Goal: Task Accomplishment & Management: Complete application form

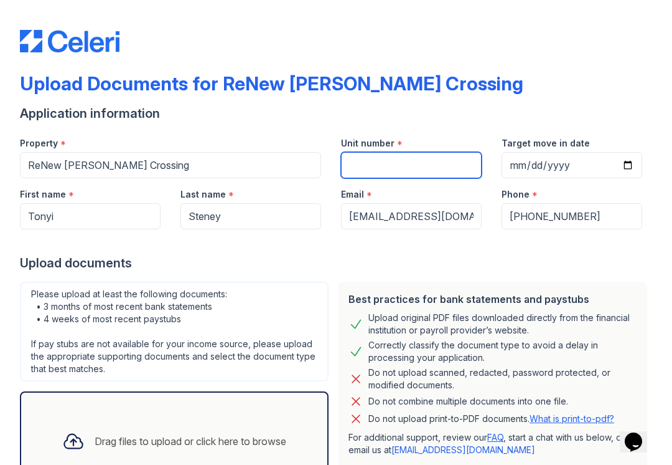
click at [420, 168] on input "Unit number" at bounding box center [411, 165] width 141 height 26
click at [385, 165] on input "Unit number" at bounding box center [411, 165] width 141 height 26
click at [361, 165] on input "Unit number" at bounding box center [411, 165] width 141 height 26
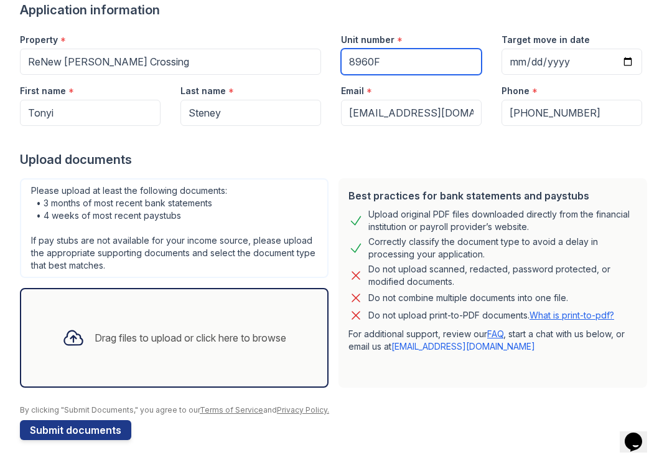
scroll to position [103, 0]
type input "8960F"
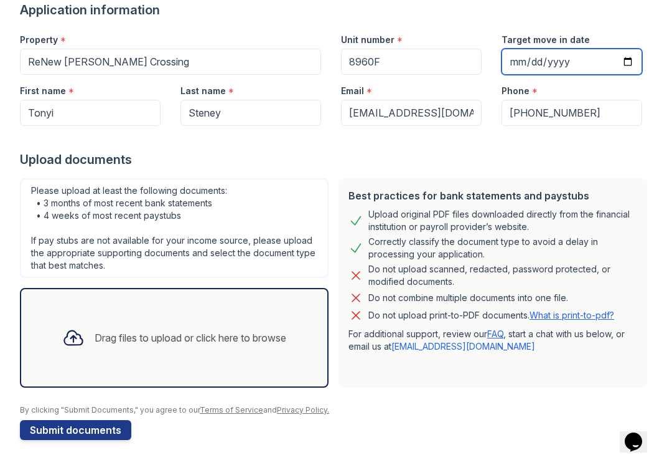
click at [532, 66] on input "Target move in date" at bounding box center [572, 62] width 141 height 26
type input "2025-09-26"
click at [87, 427] on button "Submit documents" at bounding box center [75, 430] width 111 height 20
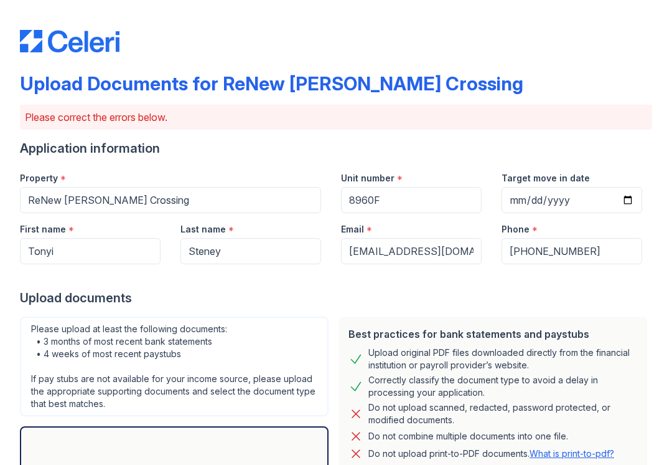
click at [184, 331] on div "Please upload at least the following documents: • 3 months of most recent bank …" at bounding box center [174, 366] width 309 height 100
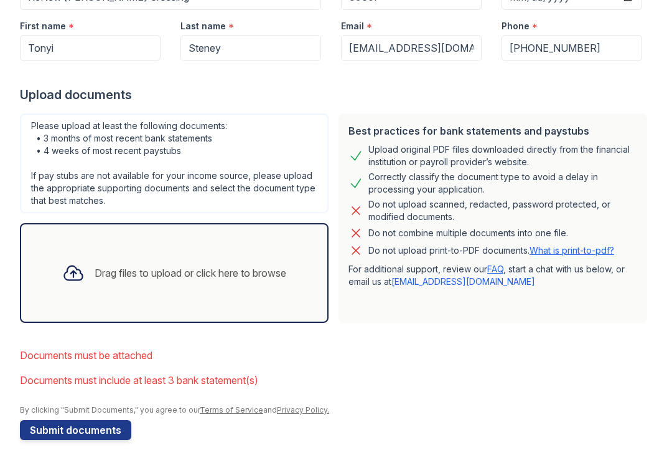
scroll to position [203, 0]
click at [207, 272] on div "Drag files to upload or click here to browse" at bounding box center [191, 272] width 192 height 15
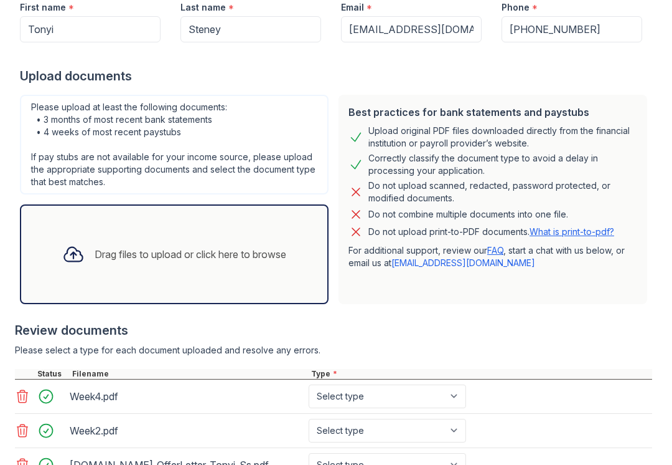
scroll to position [215, 0]
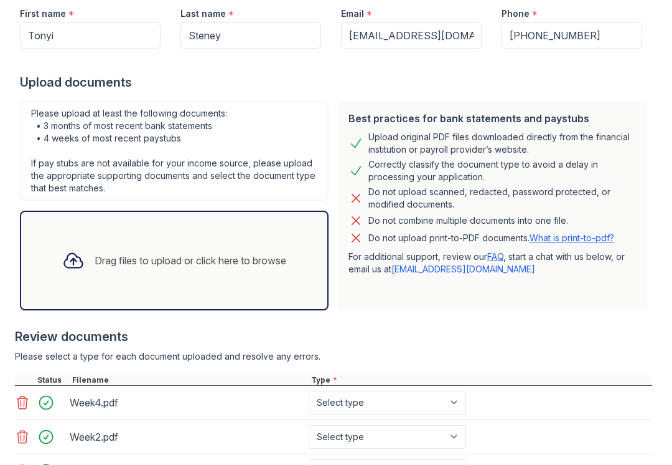
click at [222, 261] on div "Drag files to upload or click here to browse" at bounding box center [191, 260] width 192 height 15
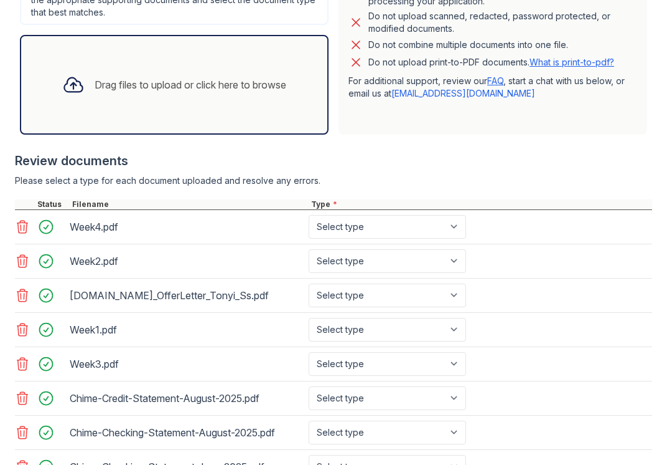
scroll to position [394, 0]
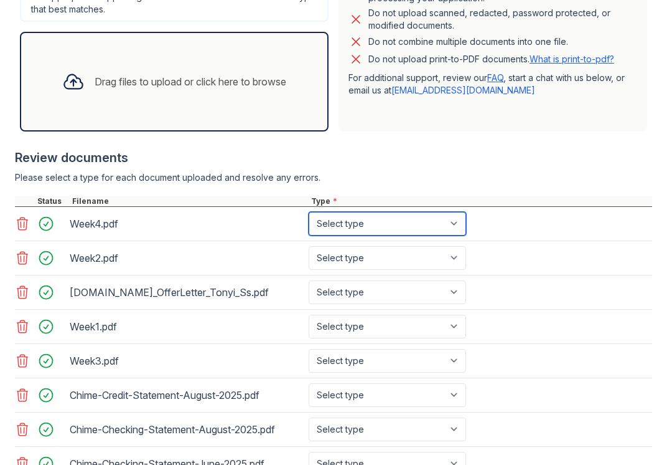
click at [453, 231] on select "Select type Paystub Bank Statement Offer Letter Tax Documents Benefit Award Let…" at bounding box center [388, 224] width 158 height 24
select select "paystub"
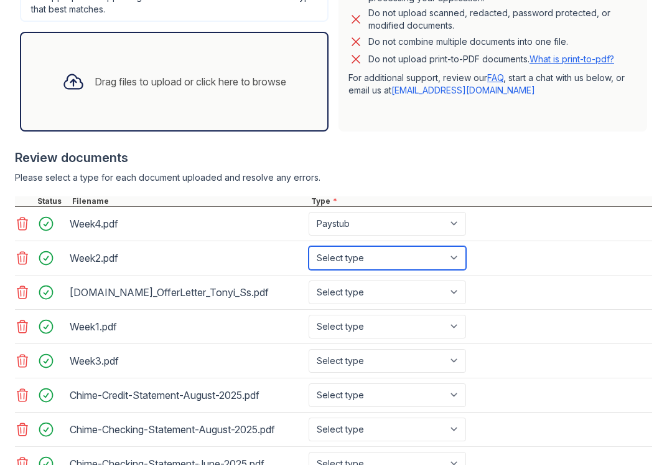
click at [443, 268] on select "Select type Paystub Bank Statement Offer Letter Tax Documents Benefit Award Let…" at bounding box center [388, 258] width 158 height 24
select select "bank_statement"
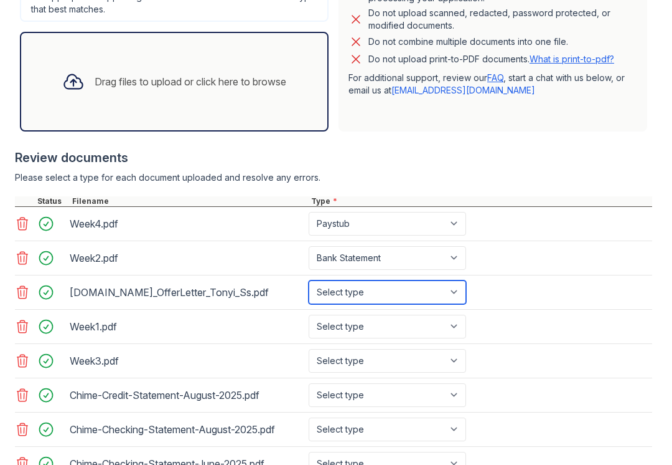
click at [446, 301] on select "Select type Paystub Bank Statement Offer Letter Tax Documents Benefit Award Let…" at bounding box center [388, 292] width 158 height 24
select select "offer_letter"
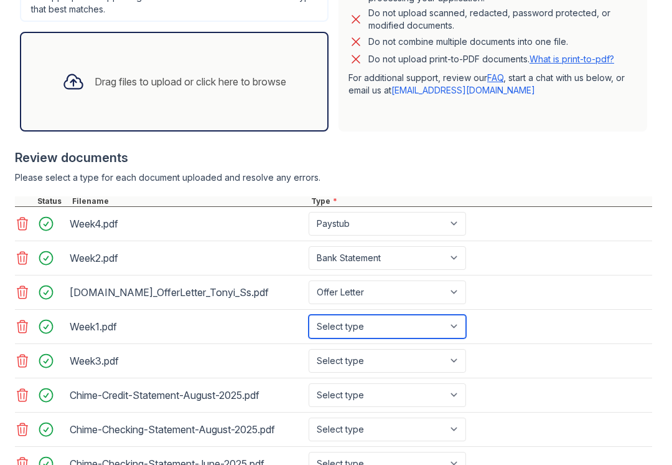
click at [435, 336] on select "Select type Paystub Bank Statement Offer Letter Tax Documents Benefit Award Let…" at bounding box center [388, 326] width 158 height 24
select select "paystub"
click at [430, 379] on div "Chime-Credit-Statement-August-2025.pdf Select type Paystub Bank Statement Offer…" at bounding box center [334, 395] width 638 height 34
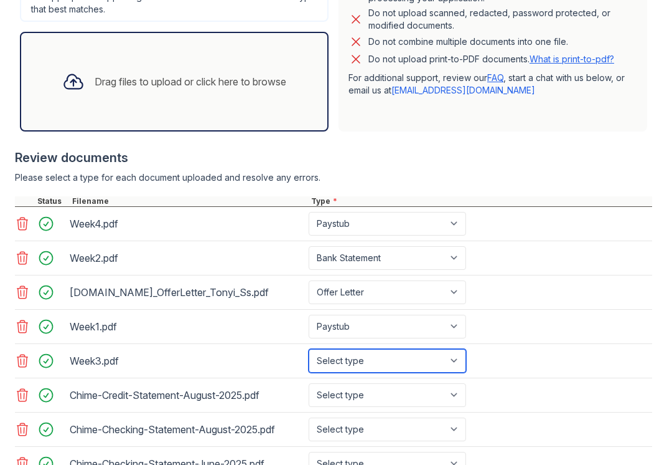
click at [436, 359] on select "Select type Paystub Bank Statement Offer Letter Tax Documents Benefit Award Let…" at bounding box center [388, 361] width 158 height 24
select select "paystub"
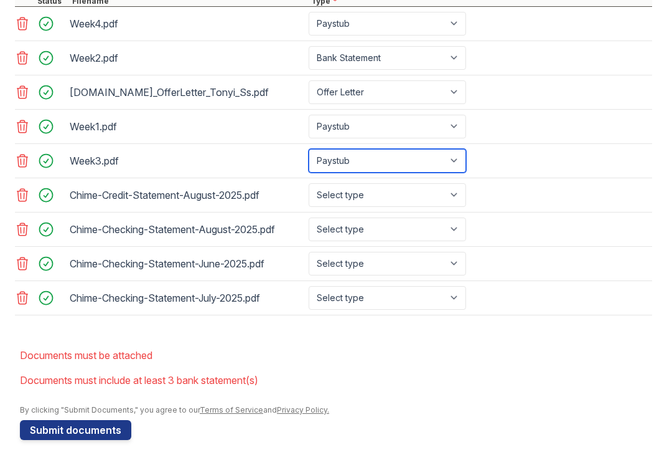
scroll to position [594, 0]
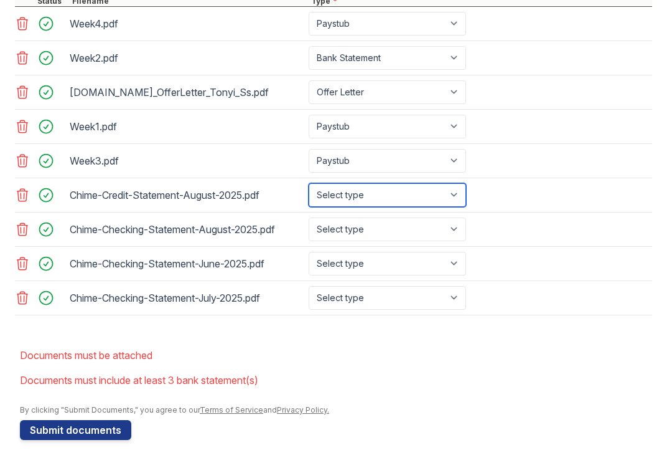
click at [430, 202] on select "Select type Paystub Bank Statement Offer Letter Tax Documents Benefit Award Let…" at bounding box center [388, 195] width 158 height 24
select select "bank_statement"
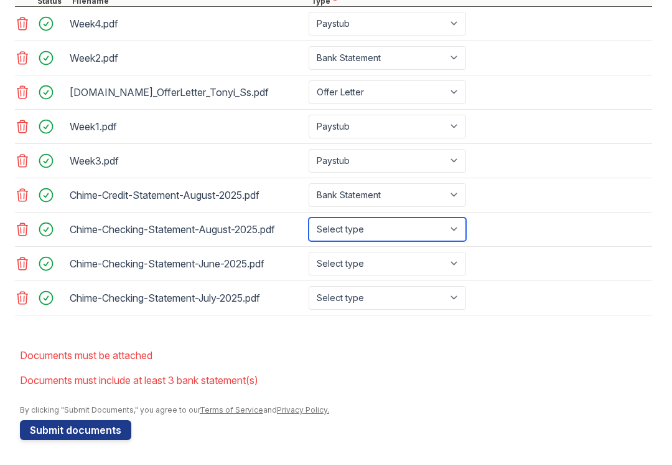
click at [434, 239] on select "Select type Paystub Bank Statement Offer Letter Tax Documents Benefit Award Let…" at bounding box center [388, 229] width 158 height 24
select select "bank_statement"
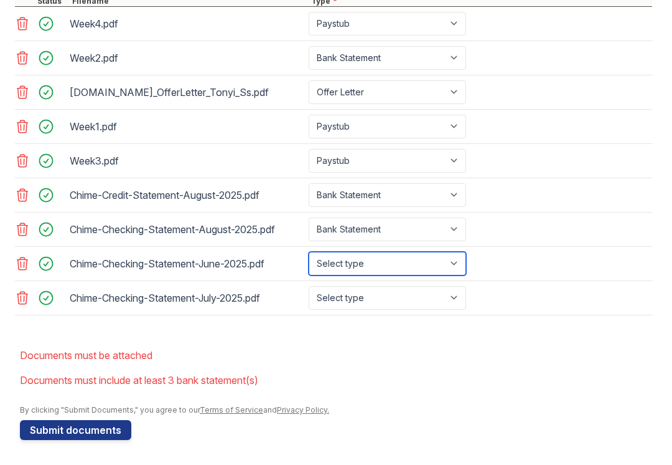
click at [425, 273] on select "Select type Paystub Bank Statement Offer Letter Tax Documents Benefit Award Let…" at bounding box center [388, 264] width 158 height 24
select select "bank_statement"
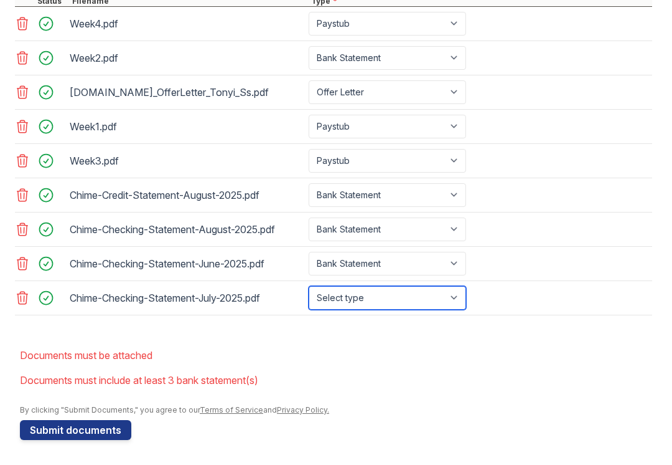
click at [415, 309] on select "Select type Paystub Bank Statement Offer Letter Tax Documents Benefit Award Let…" at bounding box center [388, 298] width 158 height 24
select select "bank_statement"
click at [57, 423] on button "Submit documents" at bounding box center [75, 430] width 111 height 20
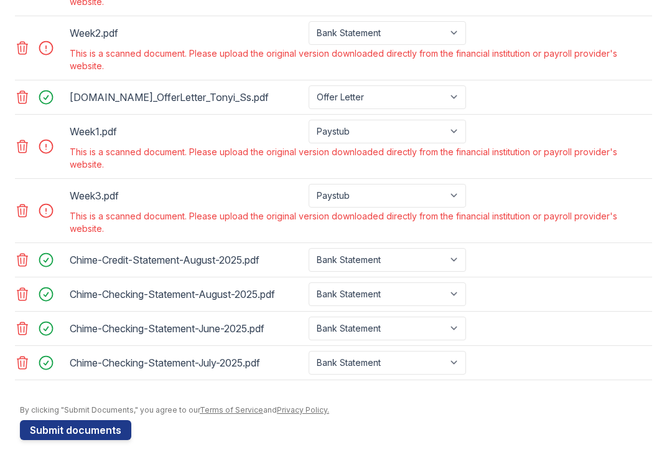
scroll to position [649, 0]
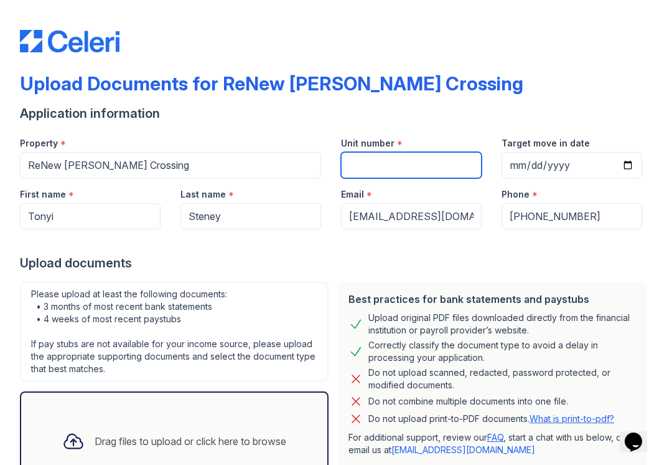
click at [375, 166] on input "Unit number" at bounding box center [411, 165] width 141 height 26
click at [397, 169] on input "Unit number" at bounding box center [411, 165] width 141 height 26
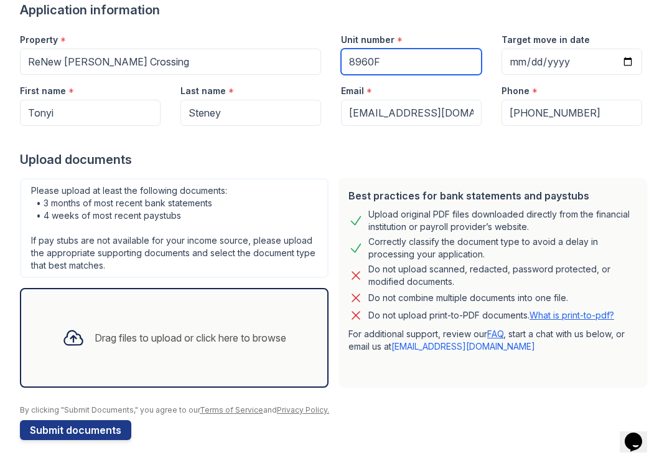
scroll to position [103, 0]
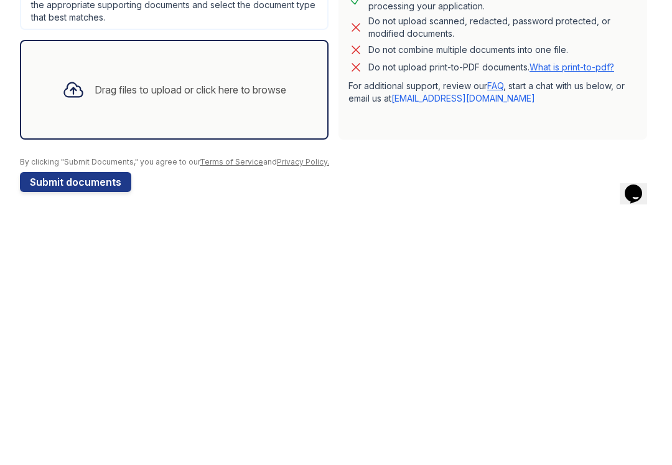
type input "8960F"
click at [83, 321] on div at bounding box center [73, 337] width 32 height 32
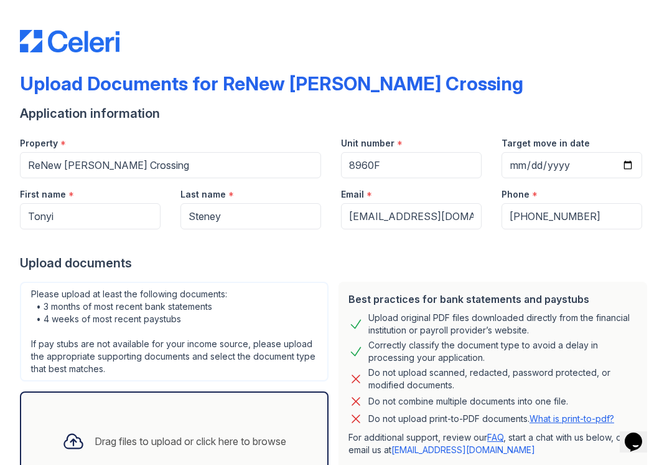
scroll to position [0, 0]
click at [382, 157] on input "Unit number" at bounding box center [411, 165] width 141 height 26
click at [394, 168] on input "Unit number" at bounding box center [411, 165] width 141 height 26
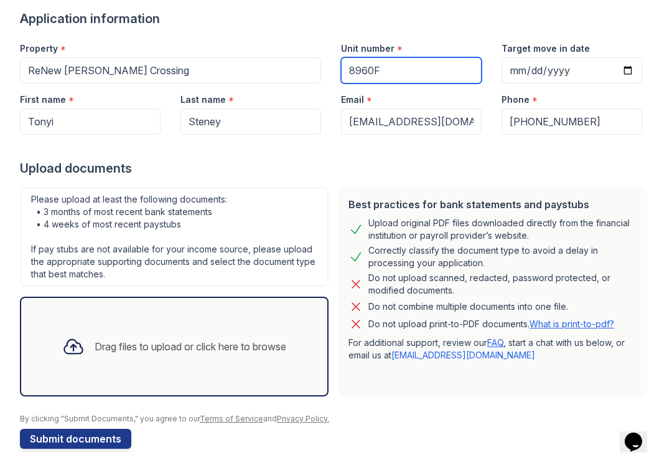
scroll to position [94, 0]
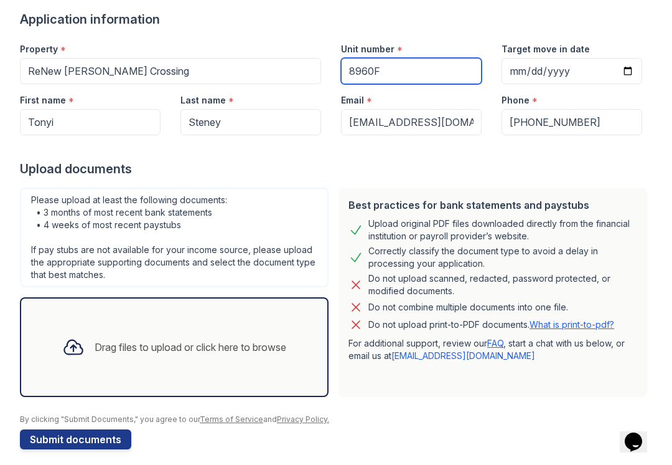
type input "8960F"
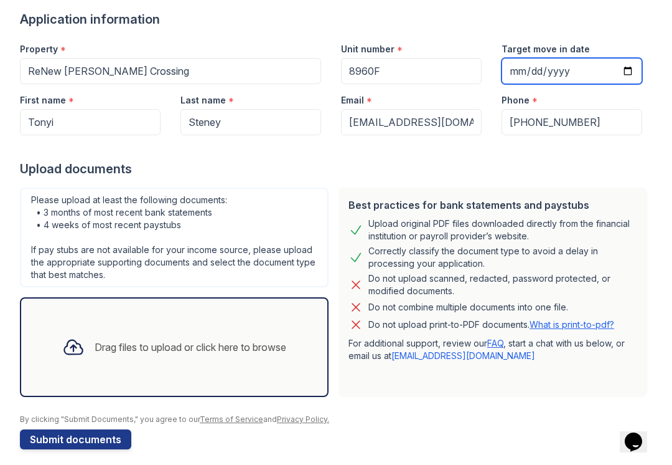
click at [585, 73] on input "Target move in date" at bounding box center [572, 71] width 141 height 26
type input "2025-09-26"
click at [217, 339] on div "Drag files to upload or click here to browse" at bounding box center [191, 346] width 192 height 15
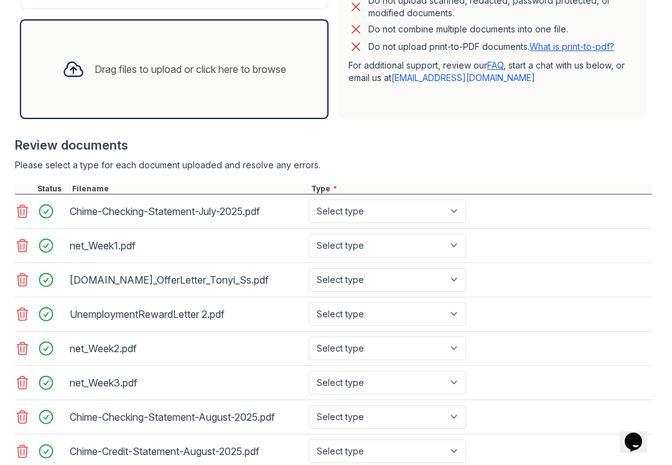
scroll to position [357, 0]
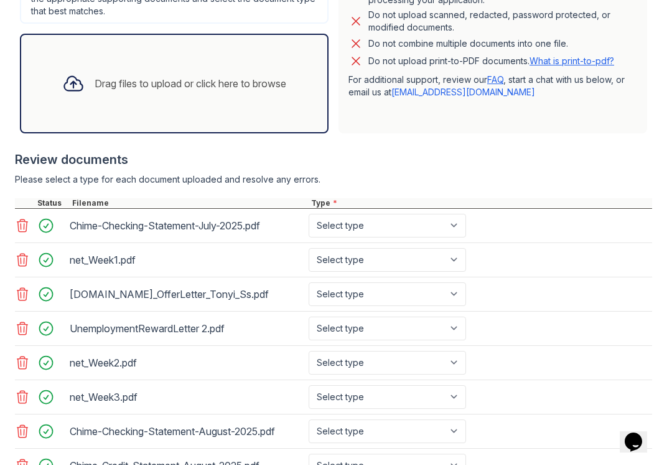
click at [217, 78] on div "Drag files to upload or click here to browse" at bounding box center [191, 83] width 192 height 15
click at [460, 225] on select "Select type Paystub Bank Statement Offer Letter Tax Documents Benefit Award Let…" at bounding box center [388, 226] width 158 height 24
select select "bank_statement"
click at [456, 265] on select "Select type Paystub Bank Statement Offer Letter Tax Documents Benefit Award Let…" at bounding box center [388, 260] width 158 height 24
select select "paystub"
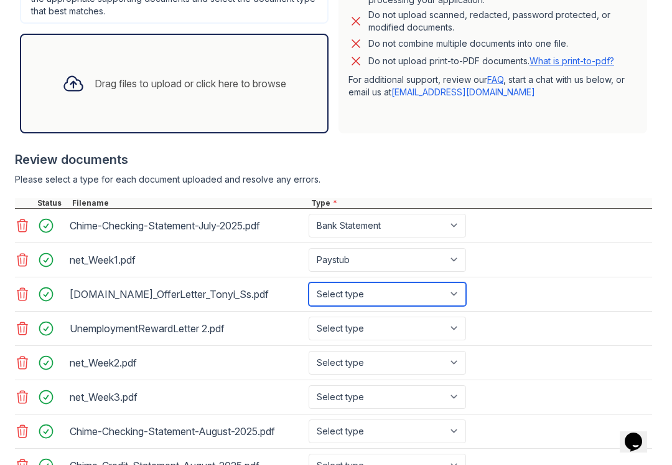
click at [429, 290] on select "Select type Paystub Bank Statement Offer Letter Tax Documents Benefit Award Let…" at bounding box center [388, 294] width 158 height 24
select select "offer_letter"
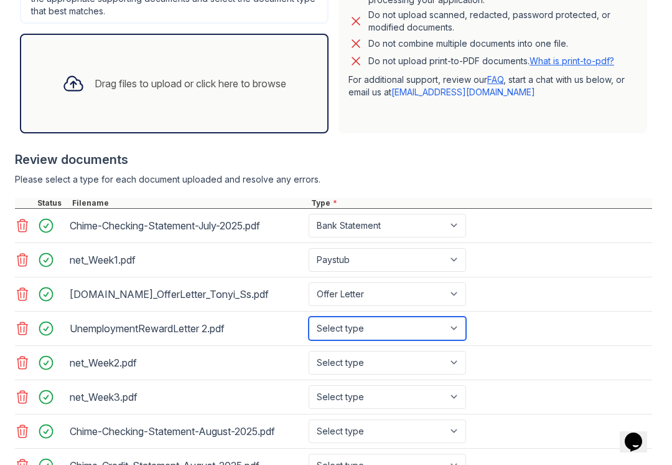
click at [445, 333] on select "Select type Paystub Bank Statement Offer Letter Tax Documents Benefit Award Let…" at bounding box center [388, 328] width 158 height 24
select select "benefit_award_letter"
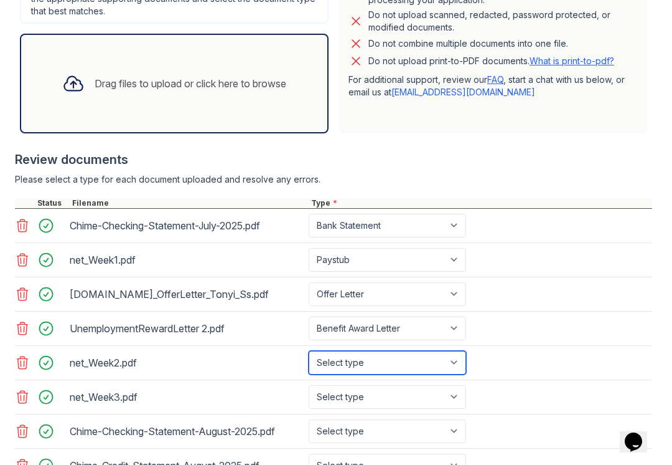
click at [441, 359] on select "Select type Paystub Bank Statement Offer Letter Tax Documents Benefit Award Let…" at bounding box center [388, 363] width 158 height 24
select select "paystub"
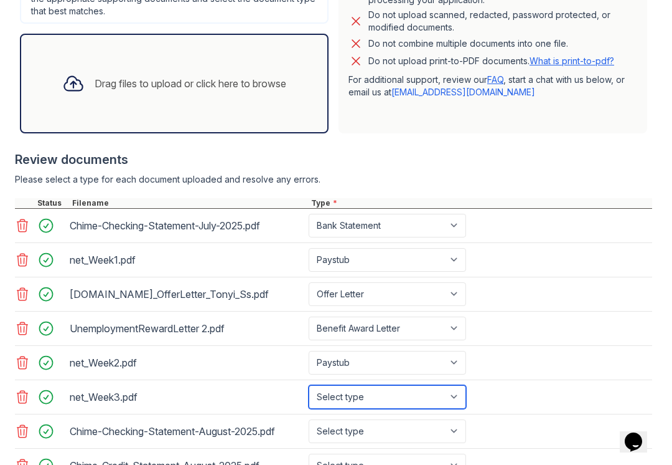
click at [456, 394] on select "Select type Paystub Bank Statement Offer Letter Tax Documents Benefit Award Let…" at bounding box center [388, 397] width 158 height 24
select select "paystub"
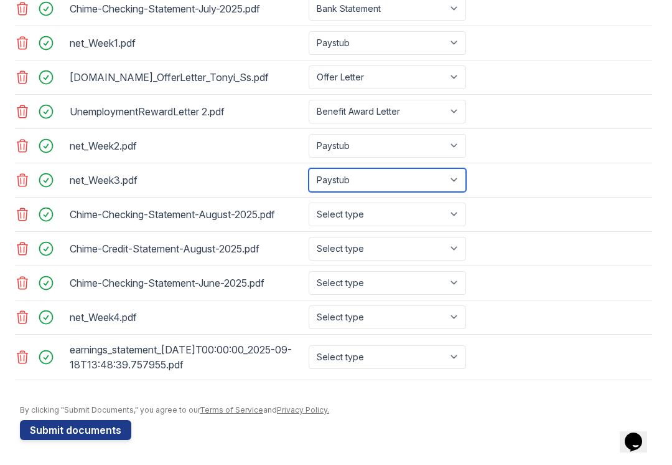
scroll to position [574, 0]
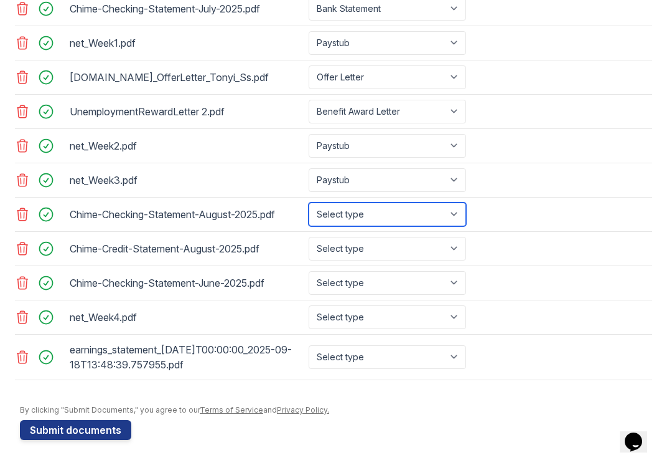
click at [458, 215] on select "Select type Paystub Bank Statement Offer Letter Tax Documents Benefit Award Let…" at bounding box center [388, 214] width 158 height 24
select select "bank_statement"
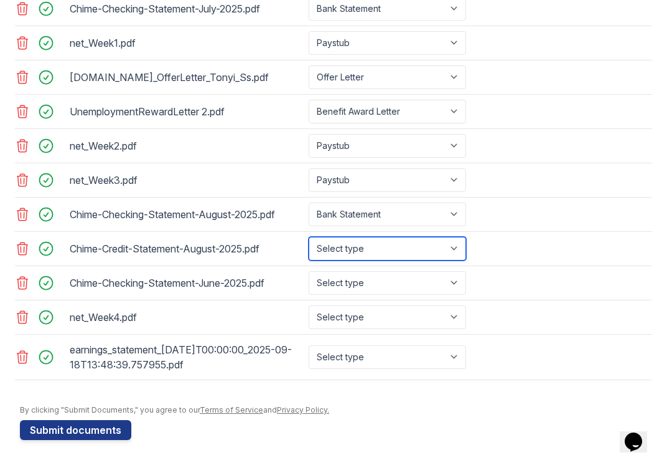
click at [448, 244] on select "Select type Paystub Bank Statement Offer Letter Tax Documents Benefit Award Let…" at bounding box center [388, 249] width 158 height 24
select select "bank_statement"
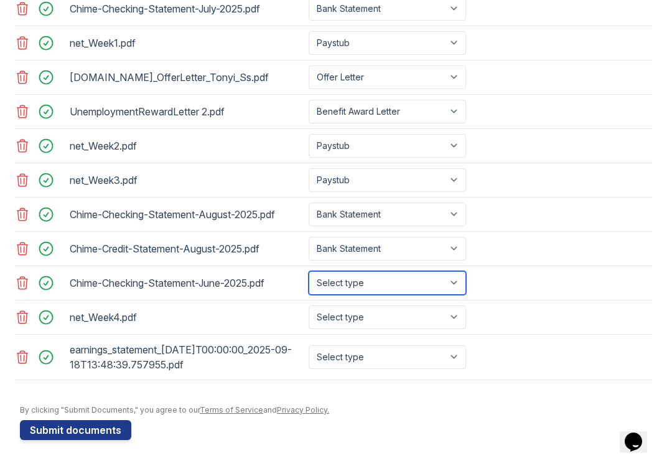
click at [450, 276] on select "Select type Paystub Bank Statement Offer Letter Tax Documents Benefit Award Let…" at bounding box center [388, 283] width 158 height 24
select select "bank_statement"
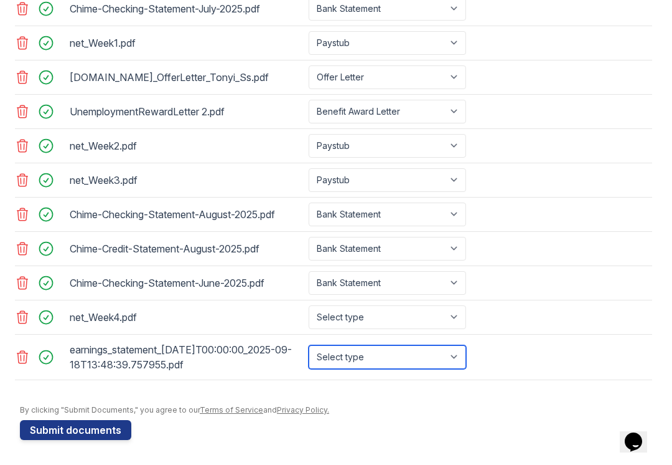
click at [438, 351] on select "Select type Paystub Bank Statement Offer Letter Tax Documents Benefit Award Let…" at bounding box center [388, 357] width 158 height 24
select select "paystub"
click at [31, 318] on link at bounding box center [23, 316] width 17 height 15
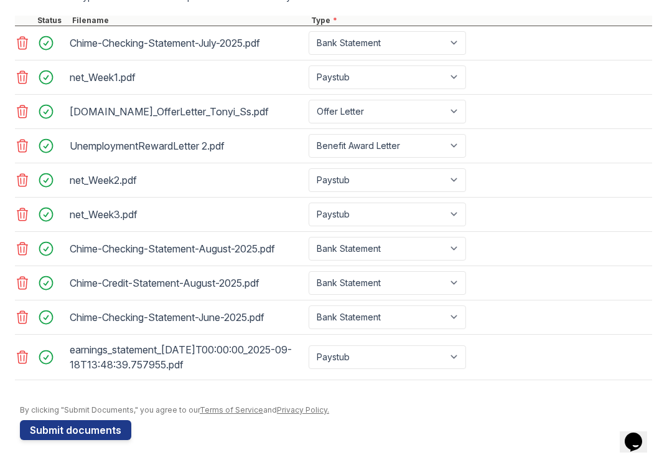
scroll to position [540, 0]
click at [28, 216] on icon at bounding box center [22, 214] width 15 height 15
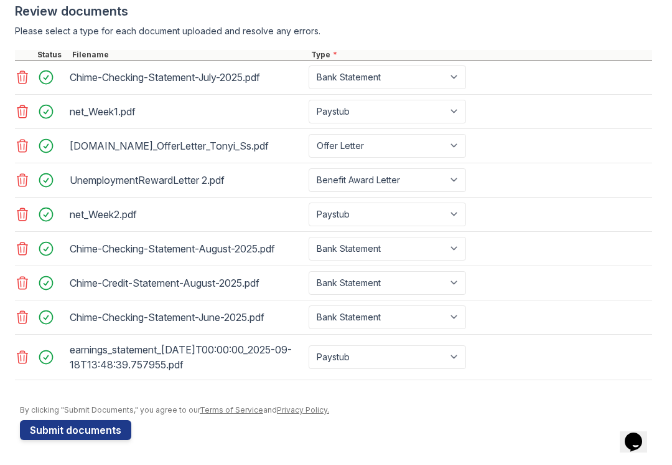
click at [29, 217] on icon at bounding box center [22, 214] width 15 height 15
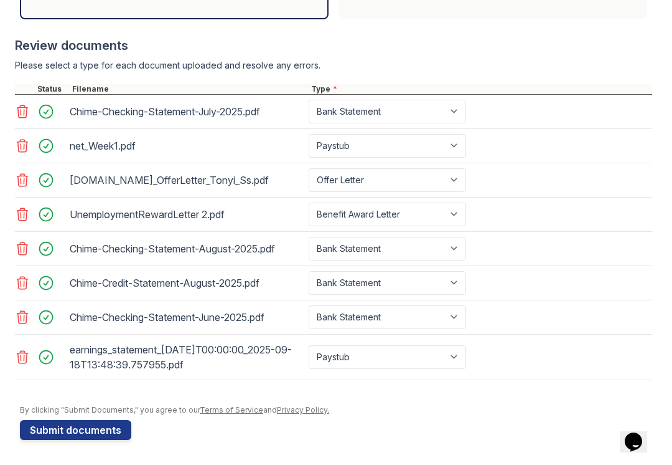
click at [26, 145] on icon at bounding box center [22, 145] width 15 height 15
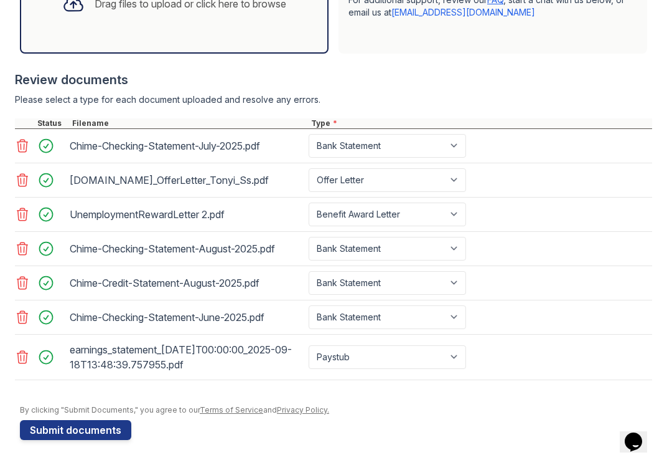
scroll to position [437, 0]
click at [29, 181] on icon at bounding box center [22, 179] width 15 height 15
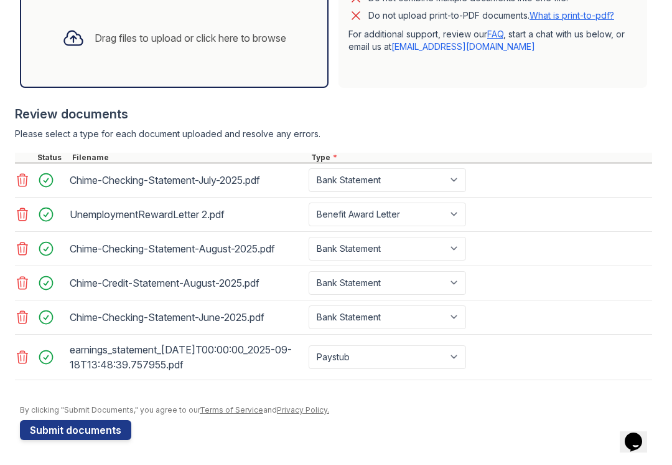
click at [96, 438] on button "Submit documents" at bounding box center [75, 430] width 111 height 20
click at [220, 50] on div "Drag files to upload or click here to browse" at bounding box center [174, 38] width 244 height 42
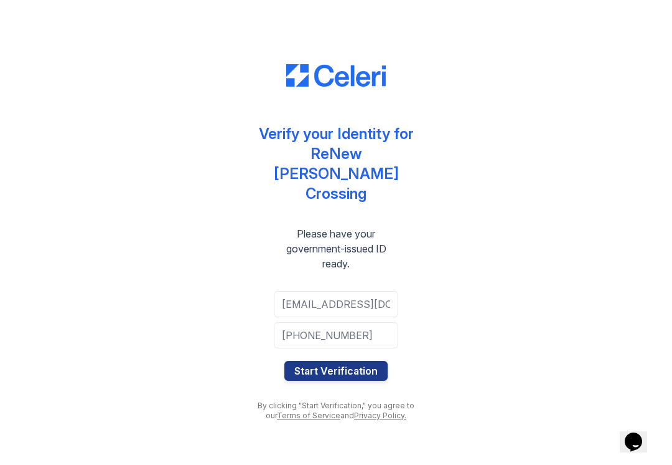
click at [345, 361] on button "Start Verification" at bounding box center [336, 371] width 103 height 20
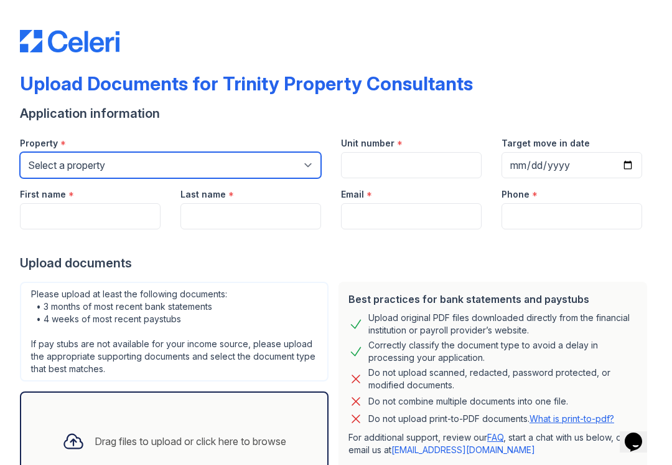
click at [308, 171] on select "Select a property 888 at [GEOGRAPHIC_DATA] [GEOGRAPHIC_DATA][PERSON_NAME] [GEOG…" at bounding box center [170, 165] width 301 height 26
select select "3962"
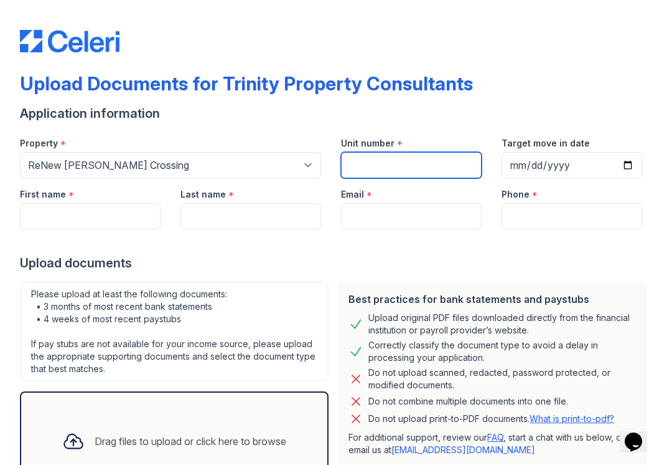
click at [376, 171] on input "Unit number" at bounding box center [411, 165] width 141 height 26
type input "6"
type input "8960F"
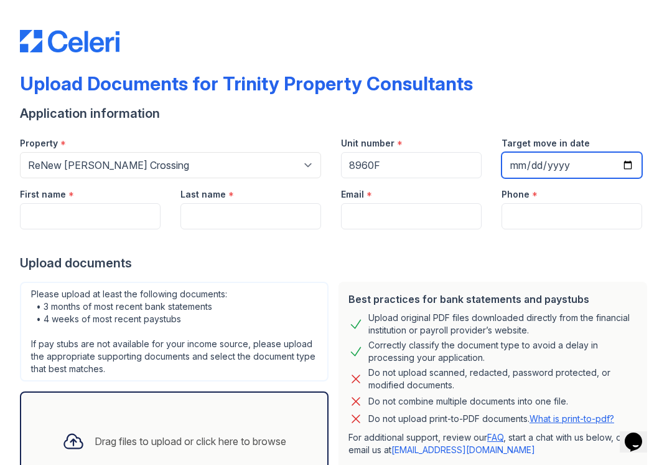
click at [525, 171] on input "Target move in date" at bounding box center [572, 165] width 141 height 26
type input "[DATE]"
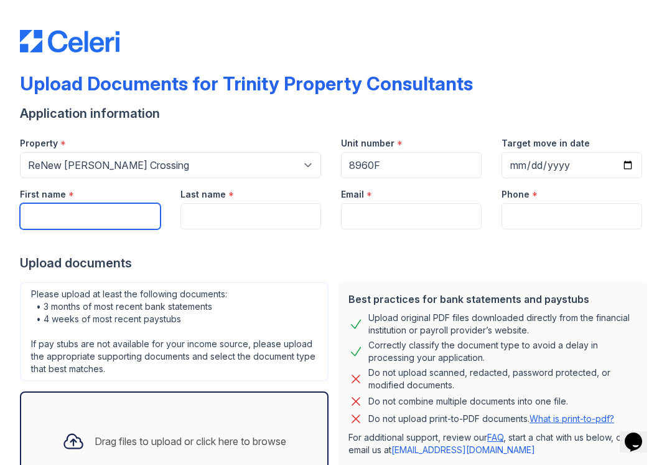
click at [119, 212] on input "First name" at bounding box center [90, 216] width 141 height 26
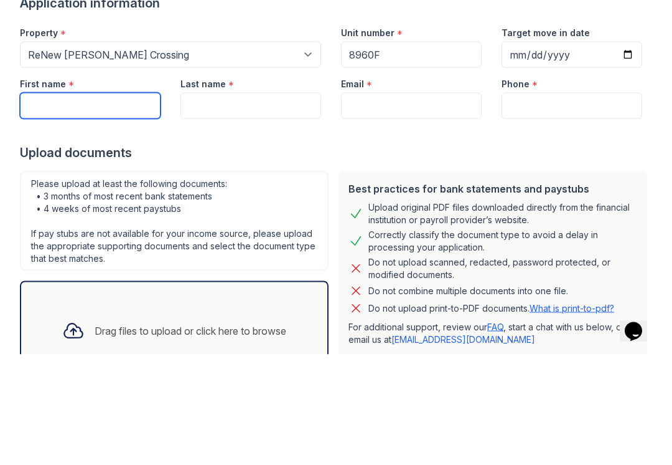
type input "Tonyi"
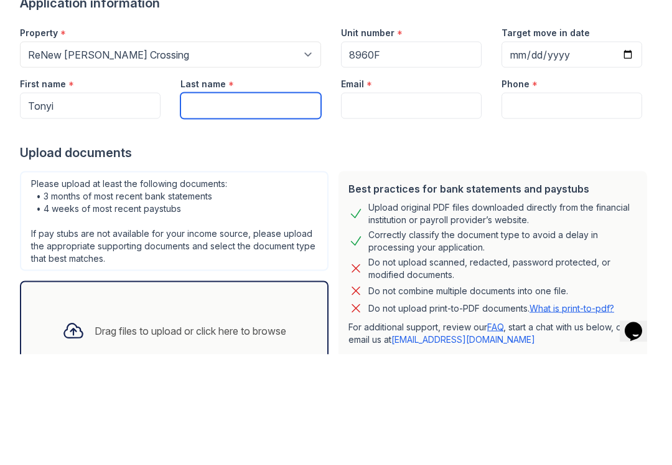
type input "Steney"
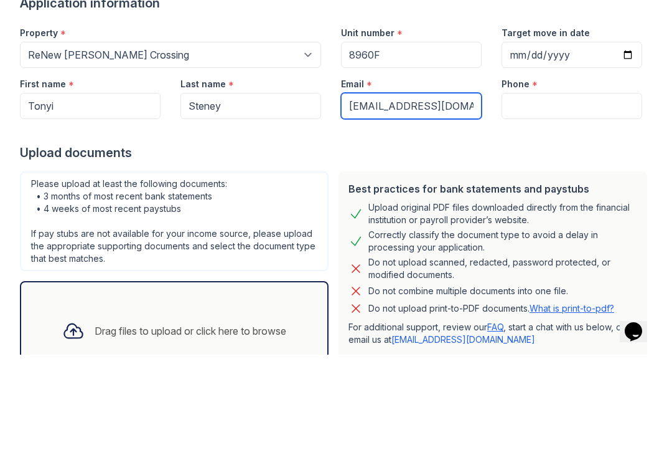
type input "[EMAIL_ADDRESS][DOMAIN_NAME]"
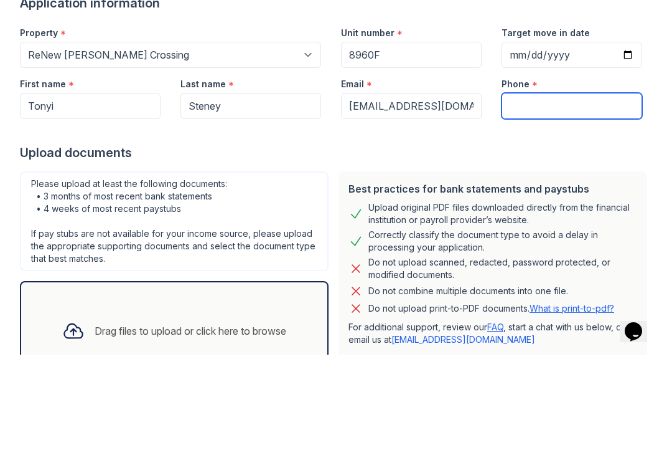
click at [537, 203] on input "Phone" at bounding box center [572, 216] width 141 height 26
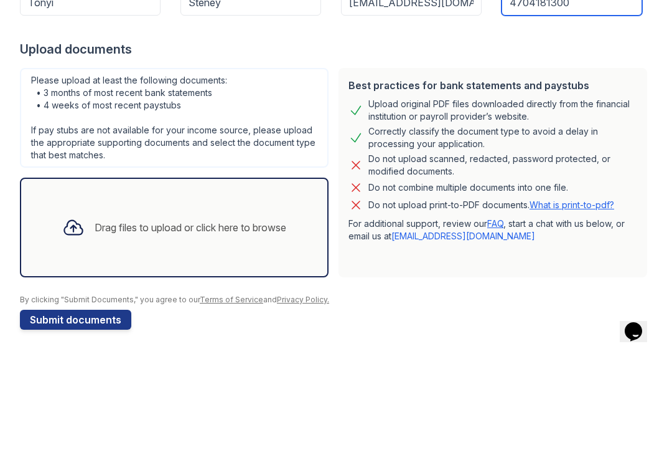
scroll to position [103, 0]
type input "4704181300"
click at [148, 288] on div "Drag files to upload or click here to browse" at bounding box center [174, 338] width 309 height 100
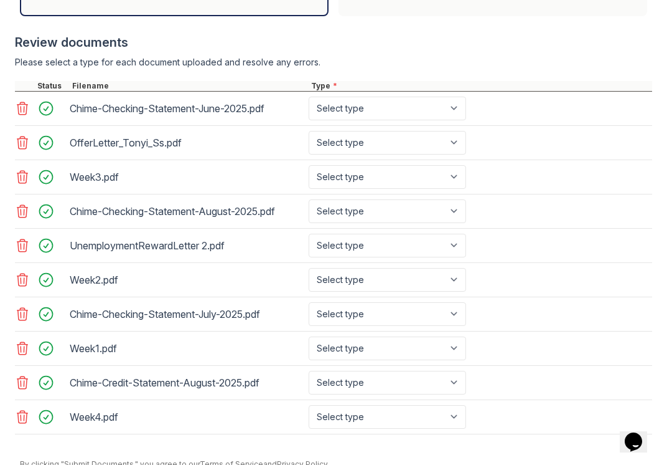
scroll to position [475, 0]
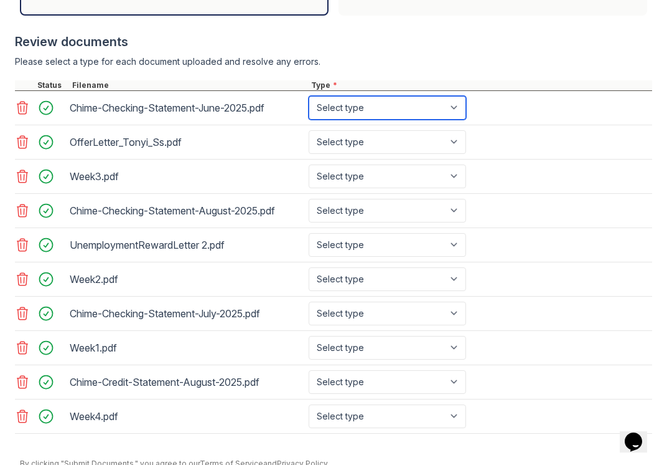
click at [448, 108] on select "Select type Paystub Bank Statement Offer Letter Tax Documents Benefit Award Let…" at bounding box center [388, 108] width 158 height 24
select select "bank_statement"
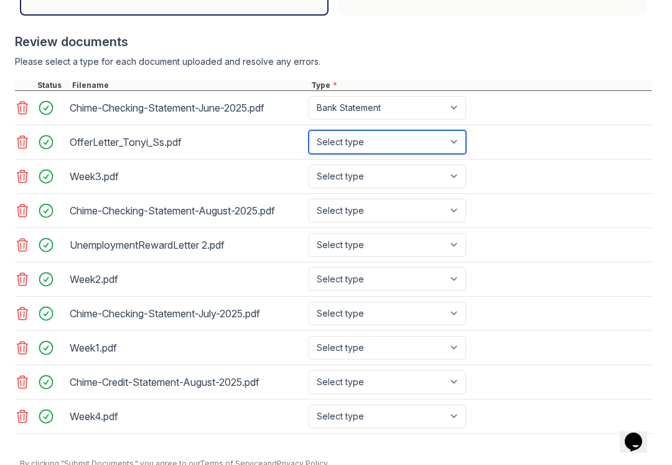
click at [460, 147] on select "Select type Paystub Bank Statement Offer Letter Tax Documents Benefit Award Let…" at bounding box center [388, 142] width 158 height 24
select select "offer_letter"
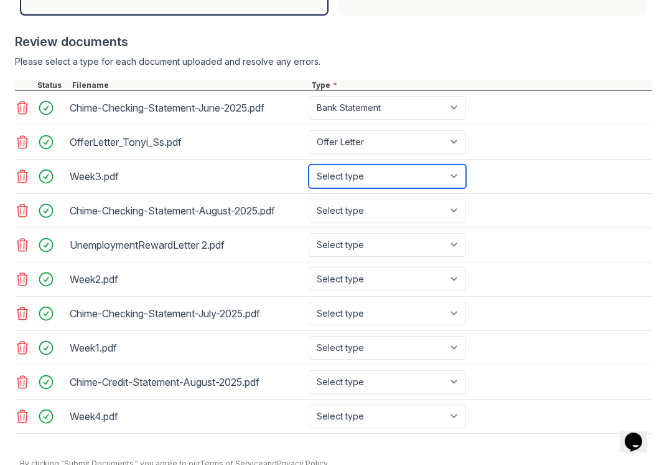
click at [448, 176] on select "Select type Paystub Bank Statement Offer Letter Tax Documents Benefit Award Let…" at bounding box center [388, 176] width 158 height 24
select select "paystub"
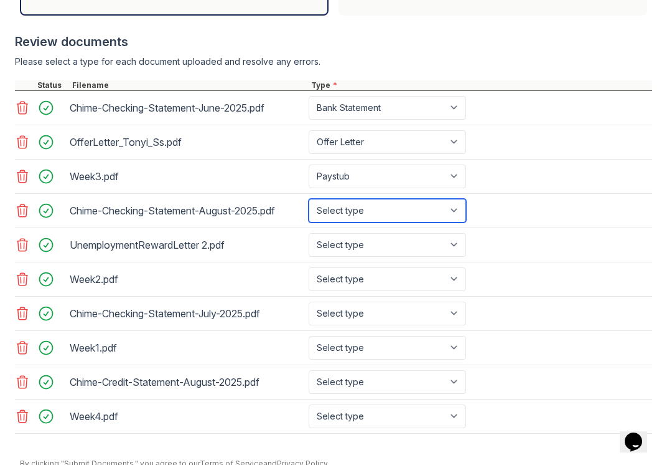
click at [436, 216] on select "Select type Paystub Bank Statement Offer Letter Tax Documents Benefit Award Let…" at bounding box center [388, 211] width 158 height 24
select select "bank_statement"
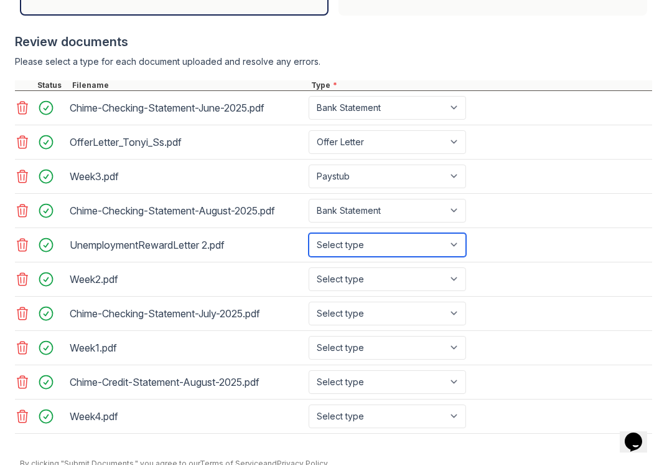
click at [437, 247] on select "Select type Paystub Bank Statement Offer Letter Tax Documents Benefit Award Let…" at bounding box center [388, 245] width 158 height 24
select select "benefit_award_letter"
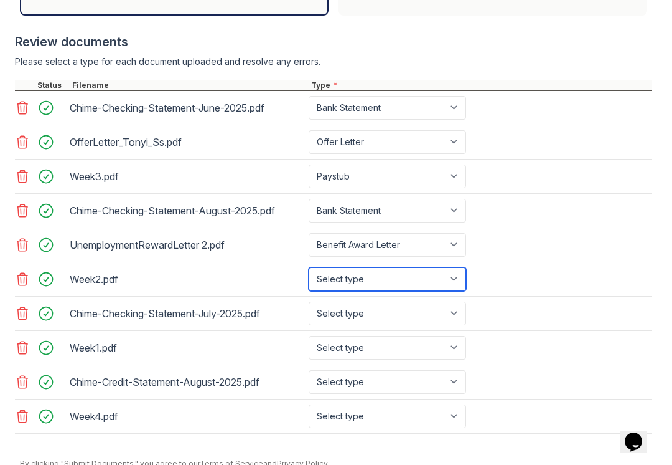
click at [432, 281] on select "Select type Paystub Bank Statement Offer Letter Tax Documents Benefit Award Let…" at bounding box center [388, 279] width 158 height 24
select select "paystub"
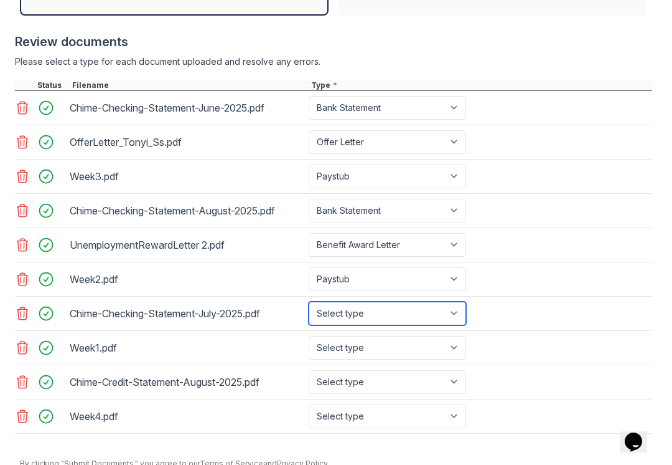
click at [431, 310] on select "Select type Paystub Bank Statement Offer Letter Tax Documents Benefit Award Let…" at bounding box center [388, 313] width 158 height 24
select select "bank_statement"
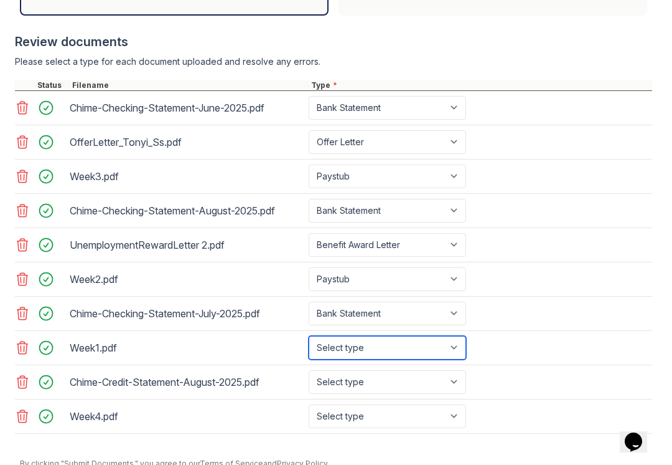
click at [436, 352] on select "Select type Paystub Bank Statement Offer Letter Tax Documents Benefit Award Let…" at bounding box center [388, 348] width 158 height 24
select select "paystub"
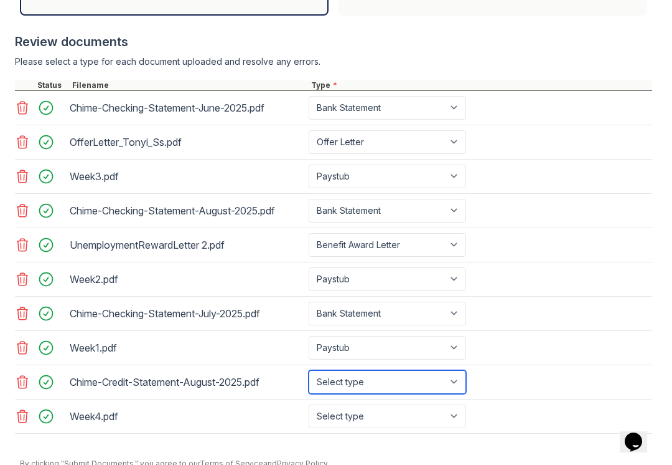
click at [436, 388] on select "Select type Paystub Bank Statement Offer Letter Tax Documents Benefit Award Let…" at bounding box center [388, 382] width 158 height 24
select select "bank_statement"
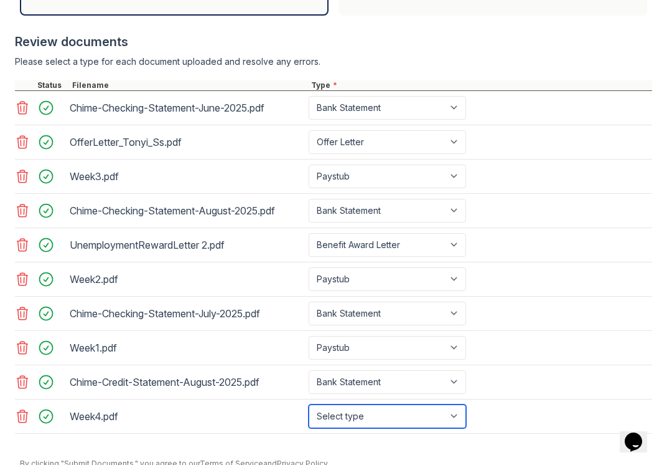
click at [431, 419] on select "Select type Paystub Bank Statement Offer Letter Tax Documents Benefit Award Let…" at bounding box center [388, 416] width 158 height 24
select select "paystub"
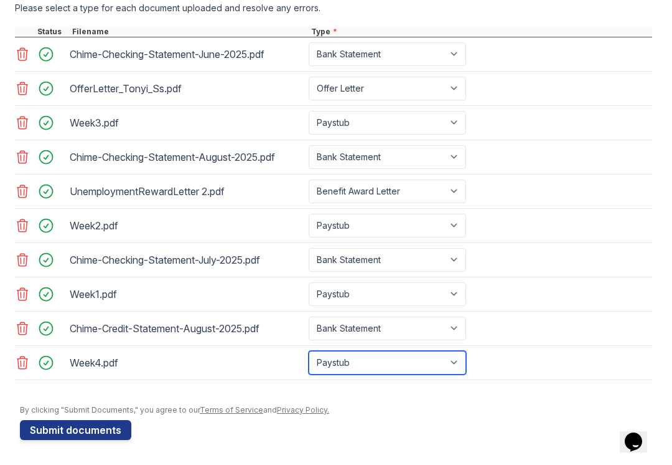
scroll to position [529, 0]
click at [95, 435] on button "Submit documents" at bounding box center [75, 430] width 111 height 20
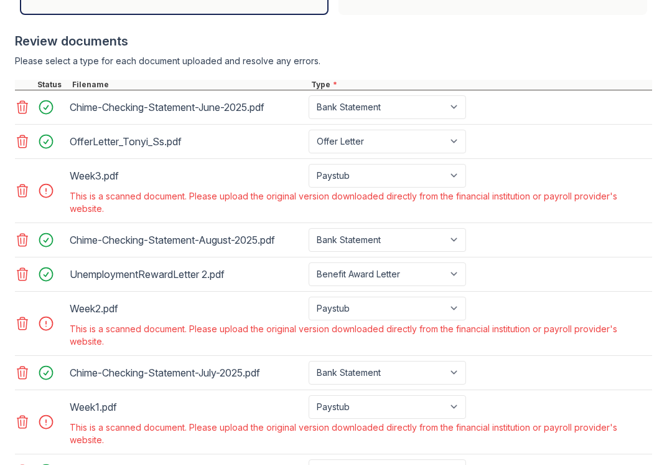
scroll to position [521, 0]
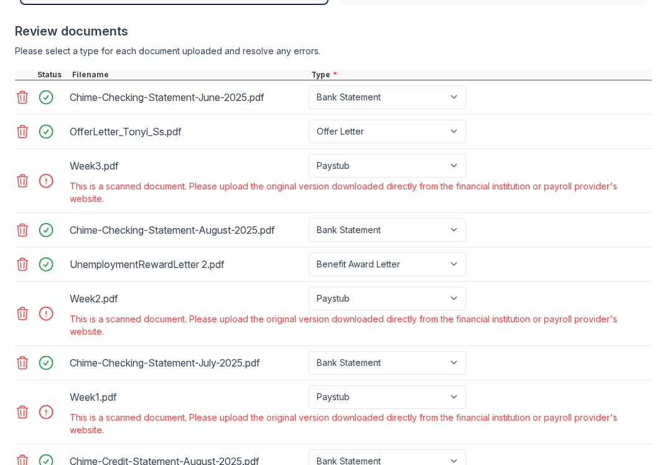
click at [27, 182] on icon at bounding box center [22, 180] width 11 height 12
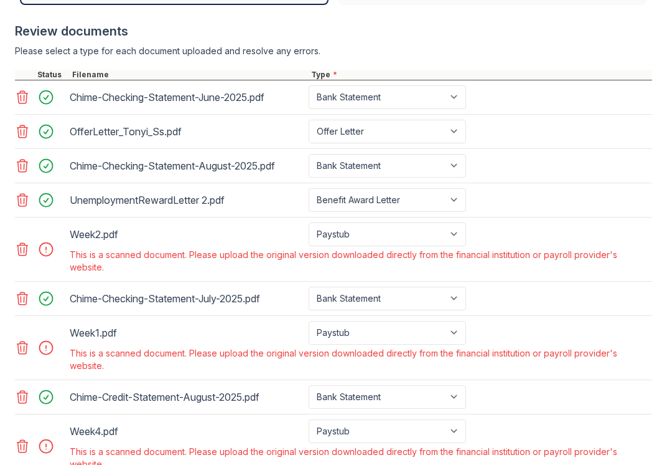
click at [27, 253] on icon at bounding box center [22, 249] width 15 height 15
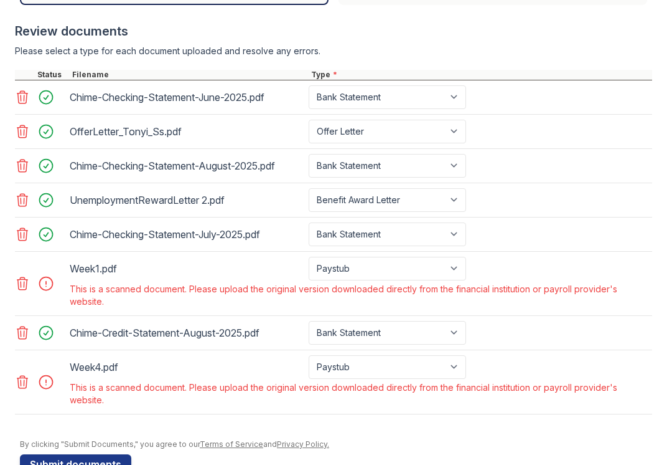
click at [31, 289] on link at bounding box center [23, 283] width 17 height 15
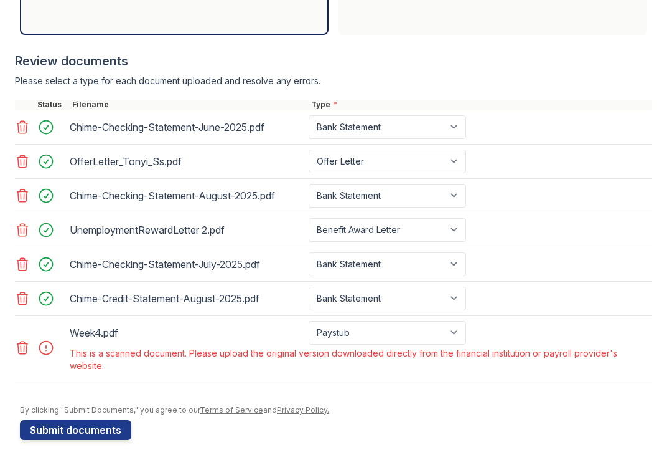
click at [29, 349] on icon at bounding box center [22, 347] width 15 height 15
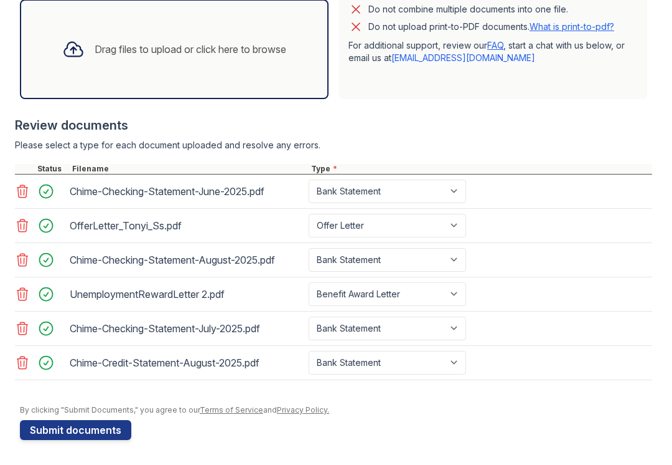
click at [249, 53] on div "Drag files to upload or click here to browse" at bounding box center [191, 49] width 192 height 15
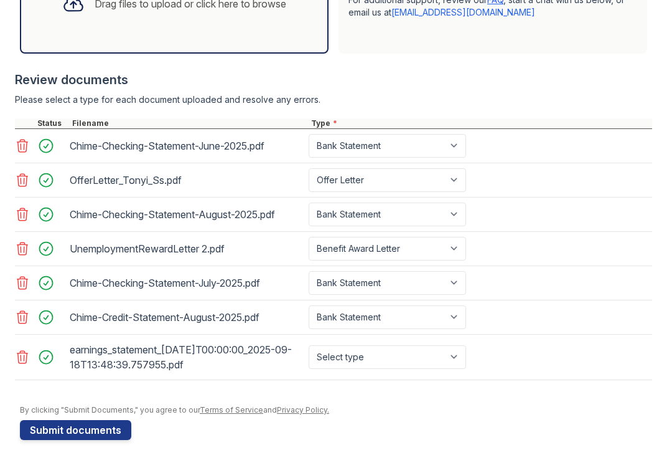
scroll to position [472, 0]
click at [450, 361] on select "Select type Paystub Bank Statement Offer Letter Tax Documents Benefit Award Let…" at bounding box center [388, 357] width 158 height 24
click at [32, 359] on link at bounding box center [23, 356] width 17 height 15
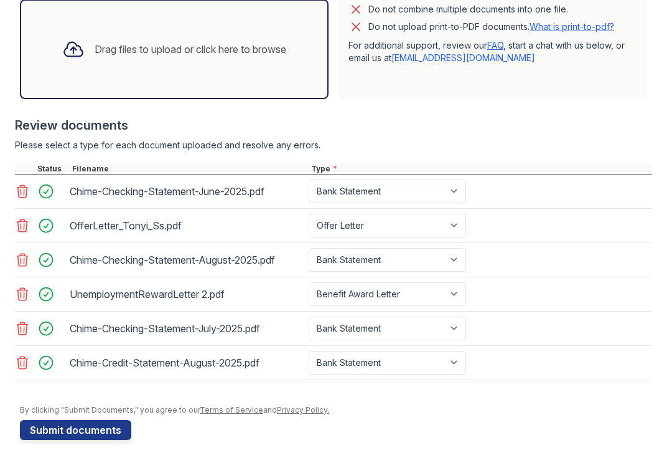
click at [253, 42] on div "Drag files to upload or click here to browse" at bounding box center [191, 49] width 192 height 15
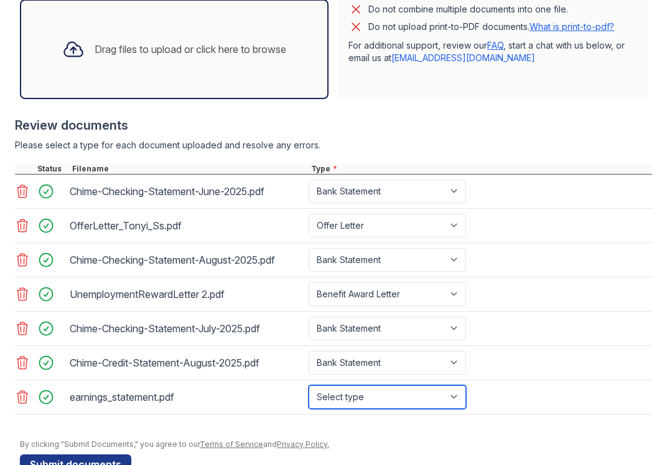
click at [459, 400] on select "Select type Paystub Bank Statement Offer Letter Tax Documents Benefit Award Let…" at bounding box center [388, 397] width 158 height 24
select select "paystub"
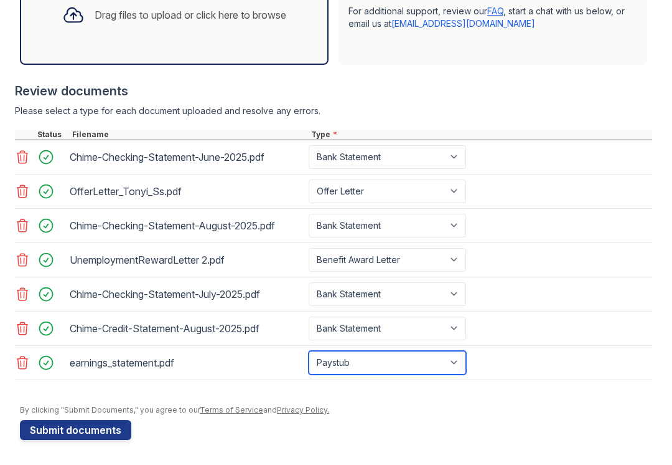
scroll to position [461, 0]
click at [112, 430] on button "Submit documents" at bounding box center [75, 430] width 111 height 20
